Goal: Transaction & Acquisition: Purchase product/service

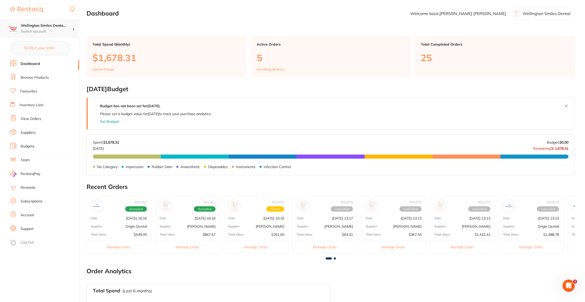
click at [63, 36] on div "Wellington Smiles Denta... Switch account" at bounding box center [39, 28] width 79 height 18
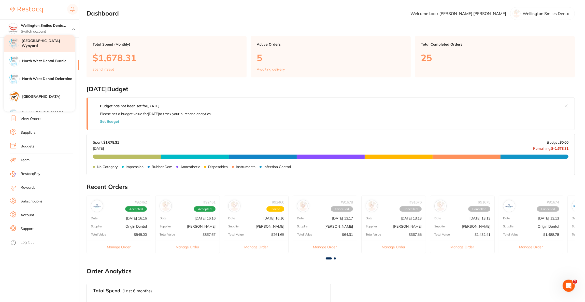
scroll to position [153, 0]
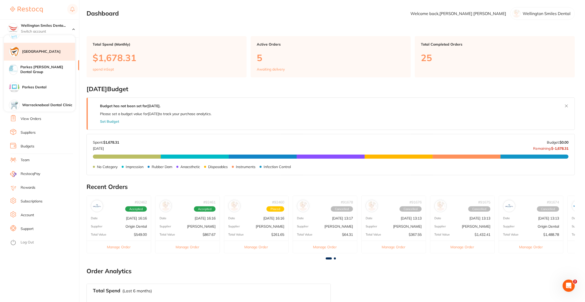
click at [43, 55] on div "[GEOGRAPHIC_DATA]" at bounding box center [39, 52] width 71 height 18
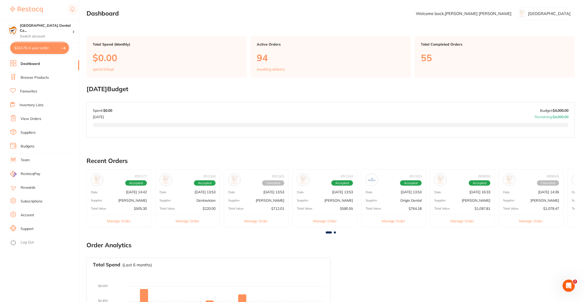
click at [45, 49] on button "$324.76 in your order" at bounding box center [39, 48] width 59 height 12
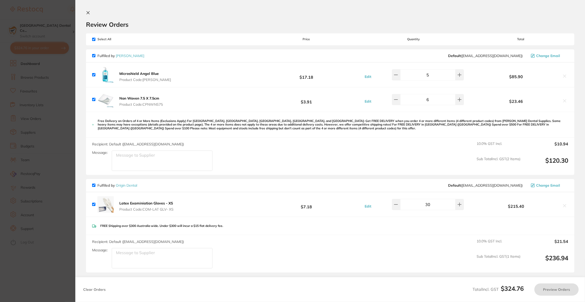
checkbox input "true"
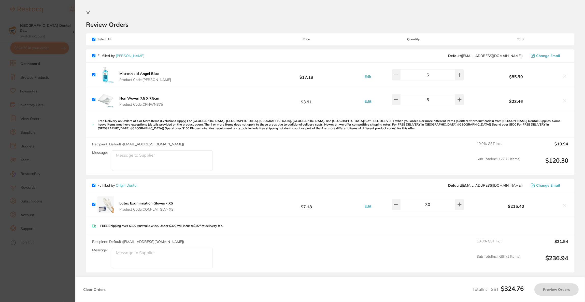
checkbox input "true"
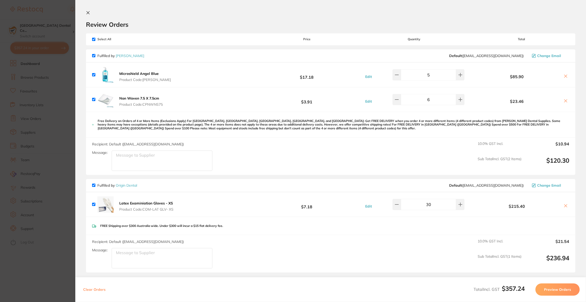
click at [39, 87] on section "Update RRP Set your pre negotiated price for this item. Item Agreed RRP (excl. …" at bounding box center [293, 151] width 586 height 302
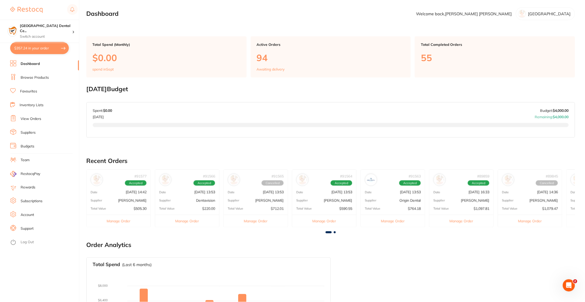
scroll to position [75, 0]
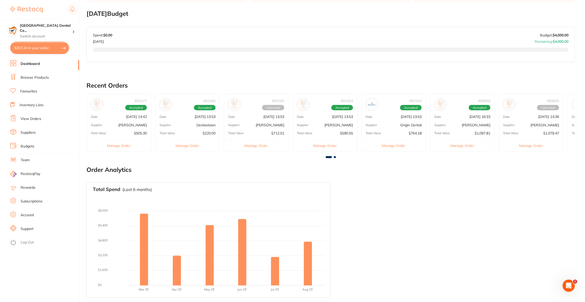
click at [43, 76] on link "Browse Products" at bounding box center [35, 77] width 28 height 5
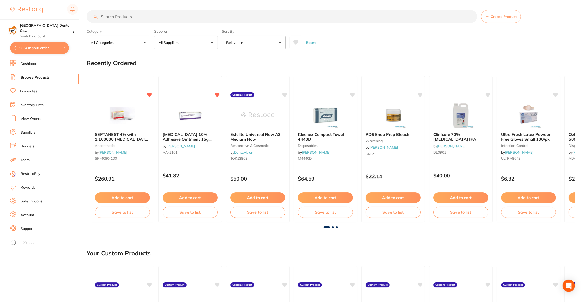
click at [128, 18] on input "search" at bounding box center [282, 16] width 391 height 13
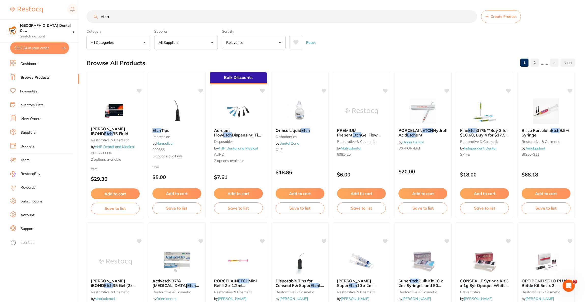
type input "etch"
click at [210, 46] on button "All Suppliers" at bounding box center [186, 43] width 64 height 14
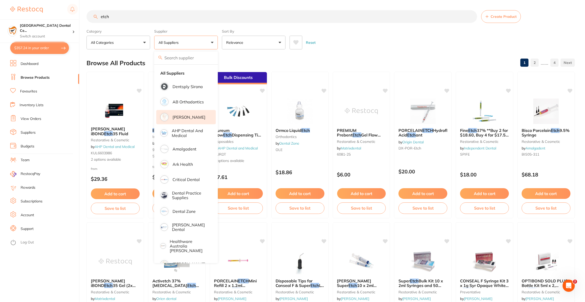
click at [177, 116] on p "[PERSON_NAME]" at bounding box center [189, 117] width 33 height 5
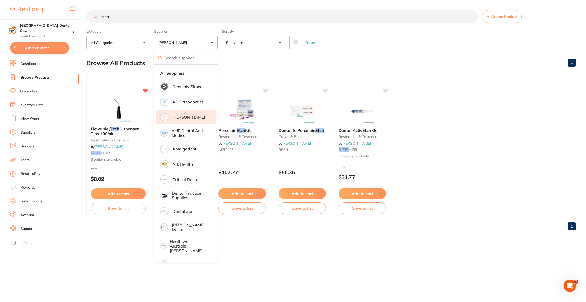
click at [444, 59] on div "Browse All Products 1" at bounding box center [332, 62] width 490 height 17
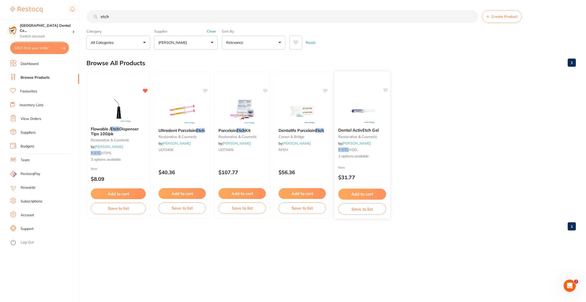
click at [364, 109] on img at bounding box center [362, 111] width 33 height 26
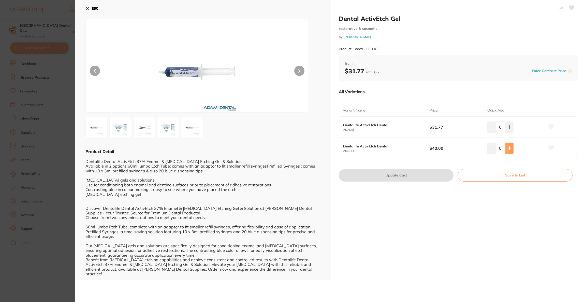
click at [509, 149] on icon at bounding box center [510, 148] width 4 height 4
type input "1"
click at [423, 173] on button "Update Cart" at bounding box center [396, 175] width 115 height 12
checkbox input "false"
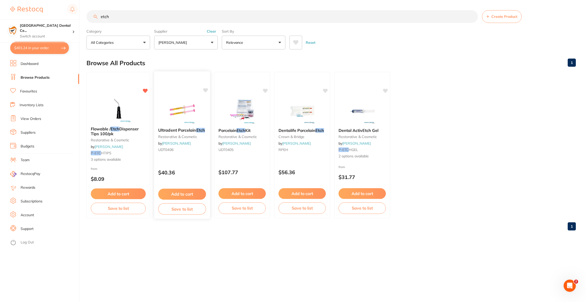
click at [192, 120] on img at bounding box center [181, 111] width 33 height 26
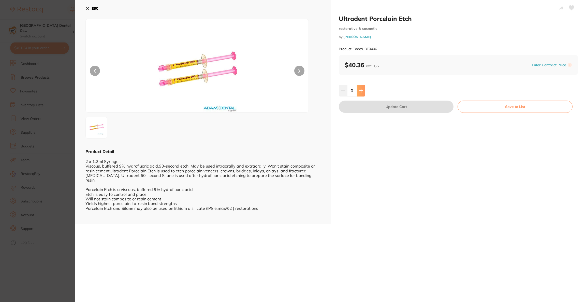
click at [361, 93] on button at bounding box center [361, 90] width 8 height 11
type input "1"
click at [362, 106] on button "Update Cart" at bounding box center [396, 107] width 115 height 12
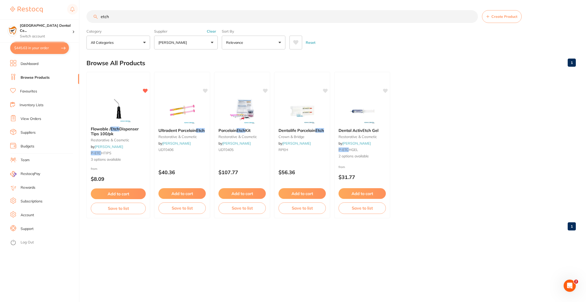
click at [51, 47] on button "$445.63 in your order" at bounding box center [39, 48] width 59 height 12
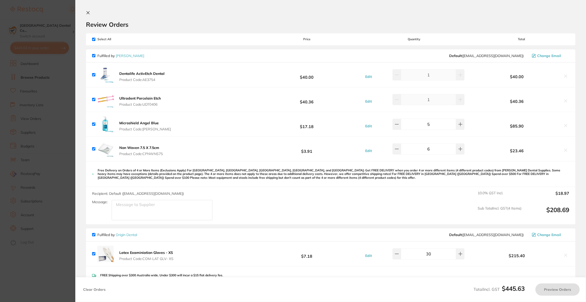
checkbox input "true"
click at [94, 235] on input "checkbox" at bounding box center [93, 234] width 3 height 3
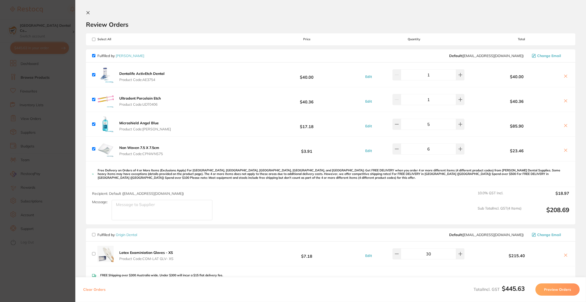
checkbox input "false"
click at [401, 150] on button at bounding box center [397, 148] width 8 height 11
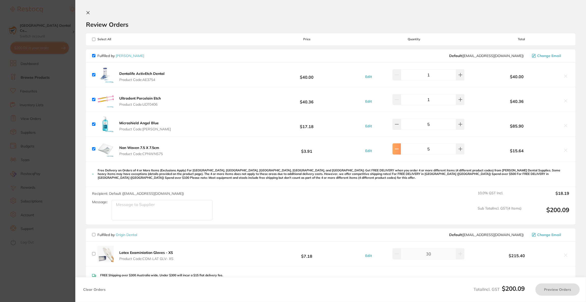
click at [401, 150] on button at bounding box center [397, 148] width 8 height 11
type input "3"
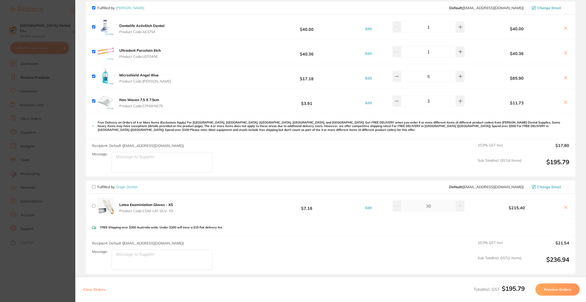
scroll to position [76, 0]
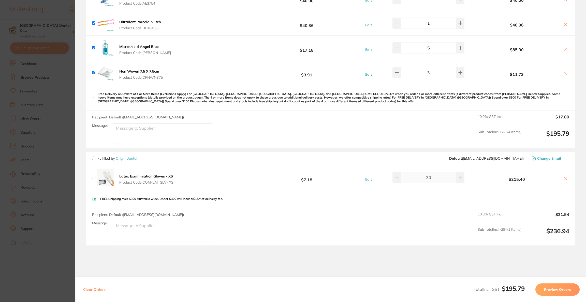
click at [94, 73] on input "checkbox" at bounding box center [93, 72] width 3 height 3
checkbox input "false"
click at [62, 86] on section "Update RRP Set your pre negotiated price for this item. Item Agreed RRP (excl. …" at bounding box center [293, 151] width 586 height 302
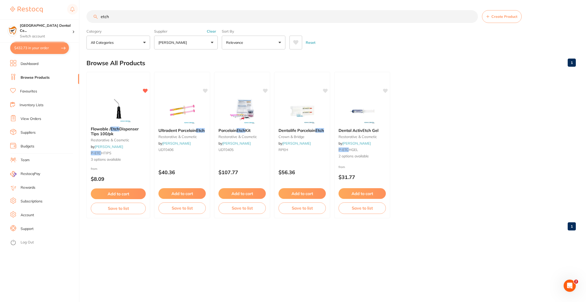
drag, startPoint x: 126, startPoint y: 18, endPoint x: 66, endPoint y: 18, distance: 60.3
click at [66, 18] on div "$432.73 [GEOGRAPHIC_DATA] Dental Ce... Switch account Riaz [MEDICAL_DATA] Exper…" at bounding box center [293, 151] width 586 height 302
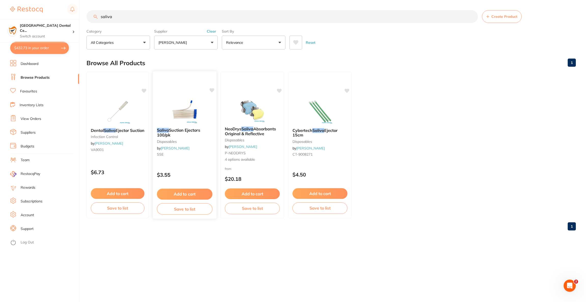
scroll to position [0, 0]
type input "saliva"
click at [182, 89] on div "Saliva Suction Ejectors 100/pk disposables by [PERSON_NAME] SSE $3.55 Add to ca…" at bounding box center [185, 145] width 64 height 148
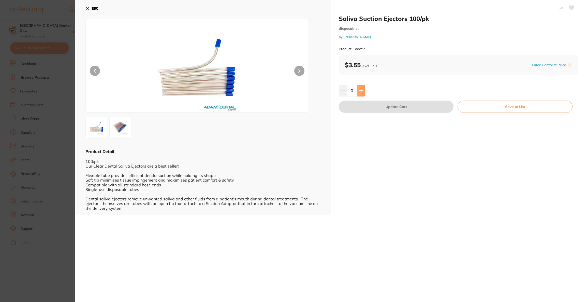
click at [359, 94] on button at bounding box center [361, 90] width 8 height 11
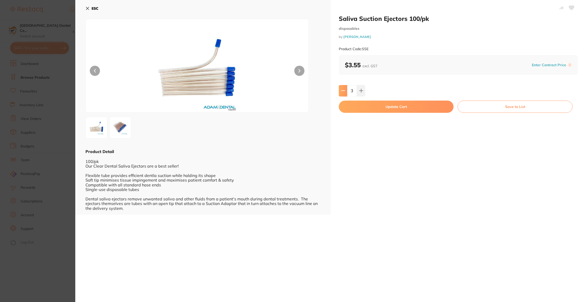
click at [344, 94] on button at bounding box center [343, 90] width 8 height 11
type input "2"
click at [356, 106] on button "Update Cart" at bounding box center [396, 107] width 115 height 12
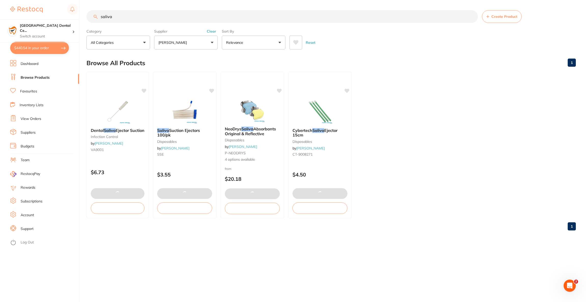
click at [54, 48] on button "$440.54 in your order" at bounding box center [39, 48] width 59 height 12
checkbox input "true"
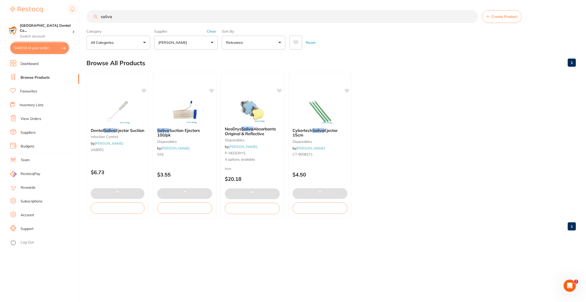
checkbox input "true"
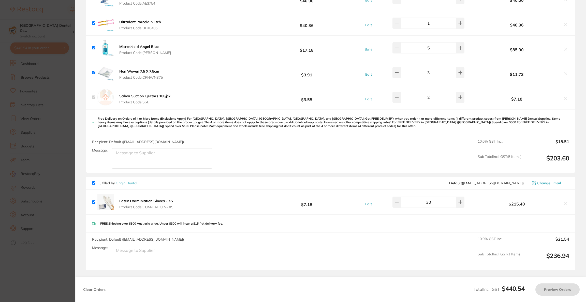
checkbox input "true"
click at [566, 99] on icon at bounding box center [566, 98] width 4 height 4
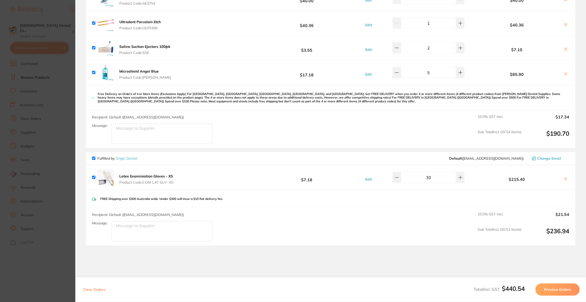
checkbox input "false"
click at [33, 170] on section "Update RRP Set your pre negotiated price for this item. Item Agreed RRP (excl. …" at bounding box center [293, 151] width 586 height 302
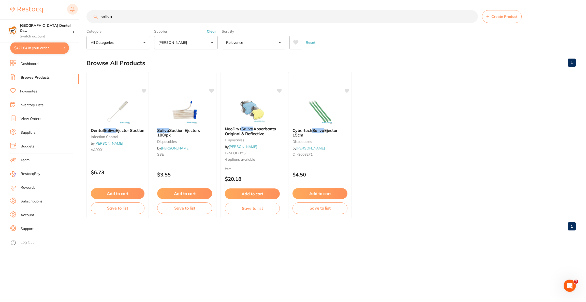
drag, startPoint x: 124, startPoint y: 13, endPoint x: 70, endPoint y: 13, distance: 54.2
click at [70, 13] on div "$427.64 [GEOGRAPHIC_DATA] Dental Ce... Switch account Riaz [MEDICAL_DATA] Exper…" at bounding box center [293, 151] width 586 height 302
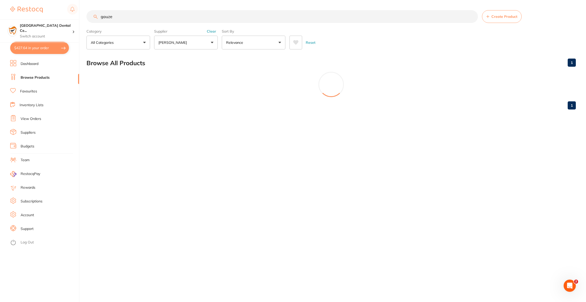
type input "gauze"
click at [191, 43] on button "[PERSON_NAME]" at bounding box center [186, 43] width 64 height 14
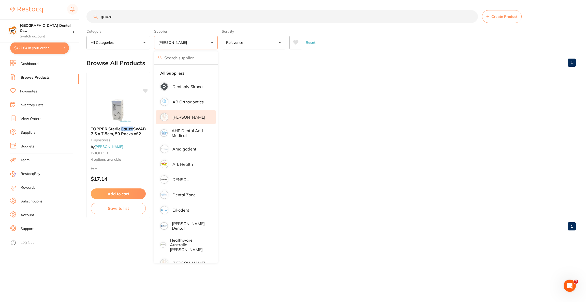
click at [196, 117] on p "[PERSON_NAME]" at bounding box center [189, 117] width 33 height 5
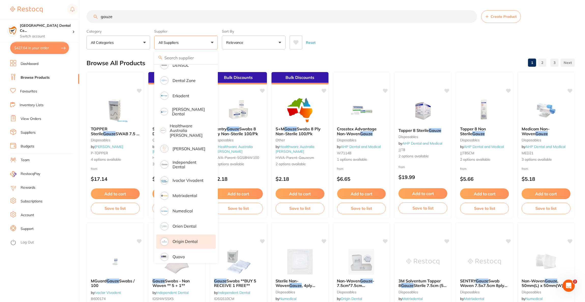
click at [185, 239] on li "Origin Dental" at bounding box center [186, 241] width 60 height 14
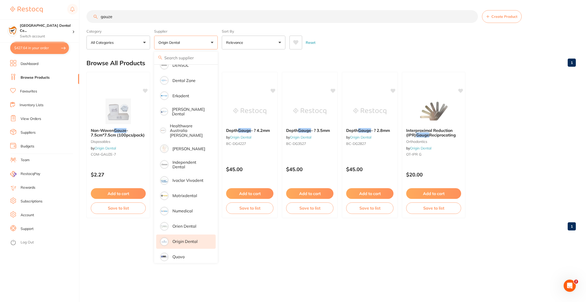
click at [296, 245] on div "gauze Create Product Category All Categories All Categories disposables orthodo…" at bounding box center [337, 151] width 500 height 302
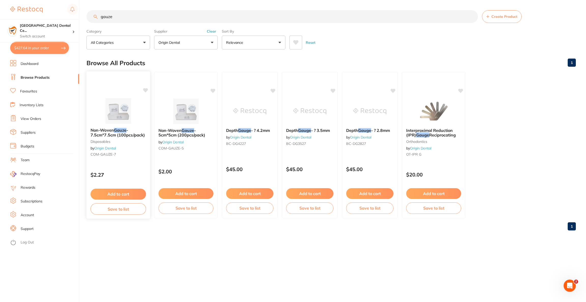
click at [140, 109] on div at bounding box center [119, 111] width 64 height 26
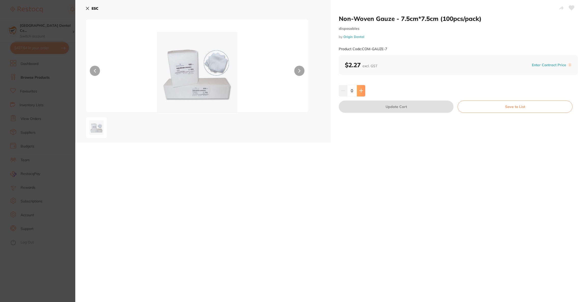
click at [362, 92] on icon at bounding box center [361, 91] width 4 height 4
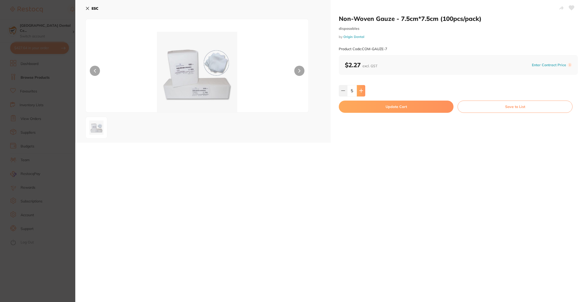
click at [362, 92] on icon at bounding box center [361, 91] width 4 height 4
type input "7"
click at [367, 110] on button "Update Cart" at bounding box center [396, 107] width 115 height 12
checkbox input "true"
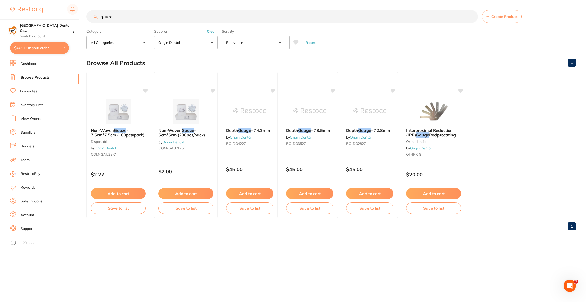
click at [38, 51] on button "$445.12 in your order" at bounding box center [39, 48] width 59 height 12
checkbox input "true"
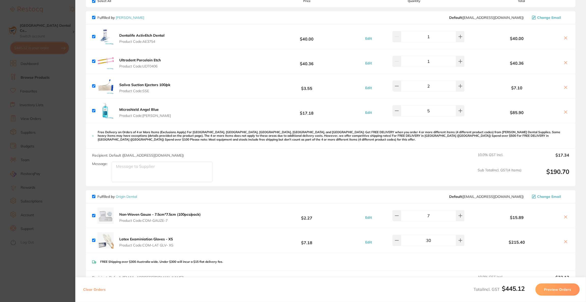
scroll to position [76, 0]
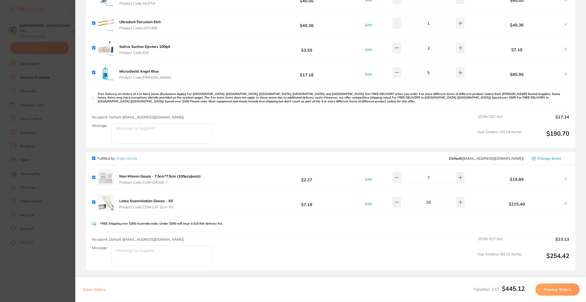
click at [93, 160] on input "checkbox" at bounding box center [93, 158] width 3 height 3
checkbox input "false"
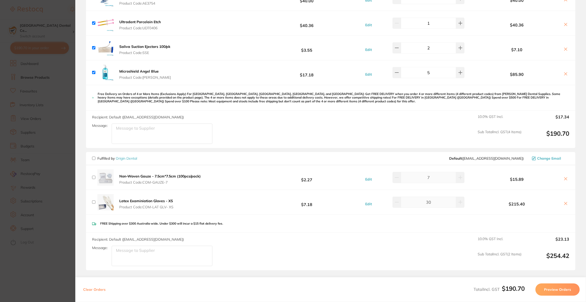
scroll to position [0, 0]
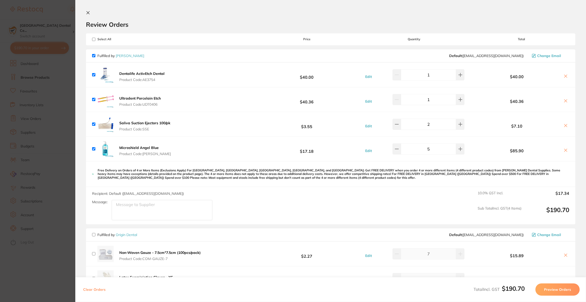
click at [566, 288] on button "Preview Orders" at bounding box center [558, 289] width 44 height 12
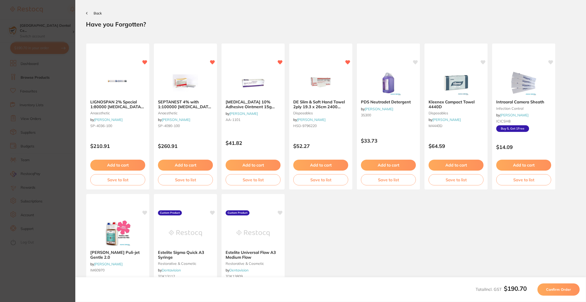
click at [566, 288] on span "Confirm Order" at bounding box center [558, 289] width 25 height 5
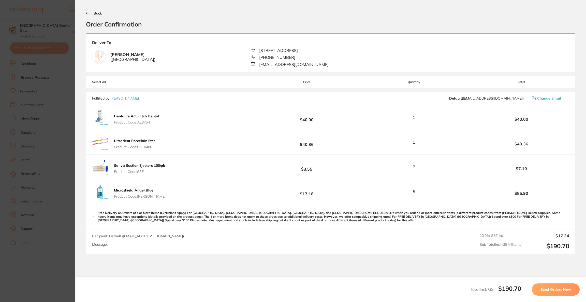
click at [564, 289] on span "Send Orders Now" at bounding box center [556, 289] width 31 height 5
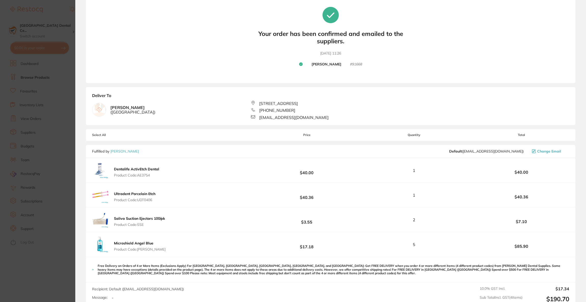
scroll to position [76, 0]
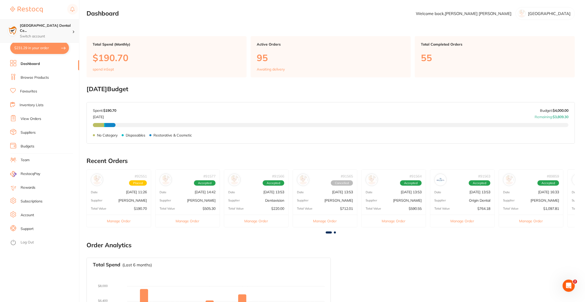
click at [58, 34] on p "Switch account" at bounding box center [46, 36] width 52 height 5
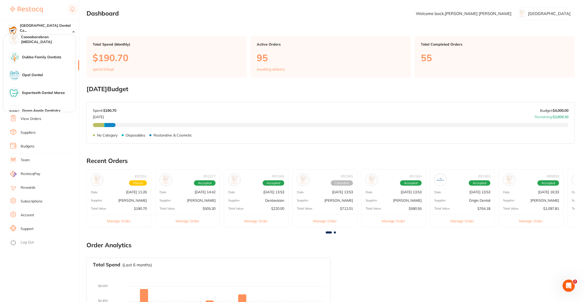
scroll to position [455, 0]
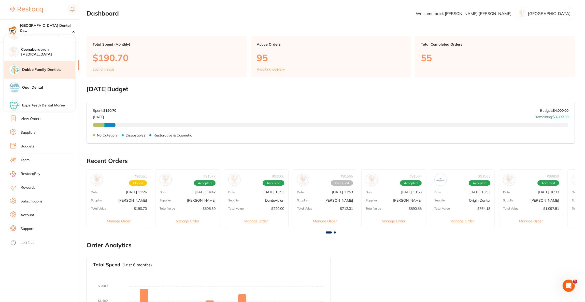
click at [58, 70] on h4 "Dubbo Family Dentists" at bounding box center [48, 69] width 53 height 5
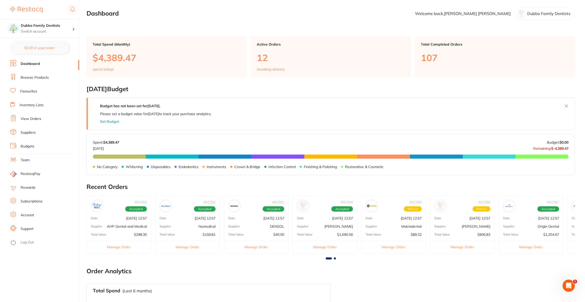
click at [42, 122] on li "View Orders" at bounding box center [44, 119] width 69 height 8
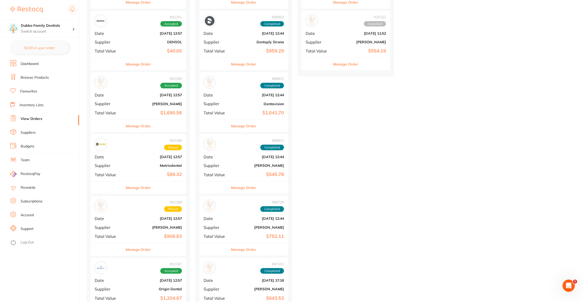
scroll to position [114, 0]
